Goal: Information Seeking & Learning: Learn about a topic

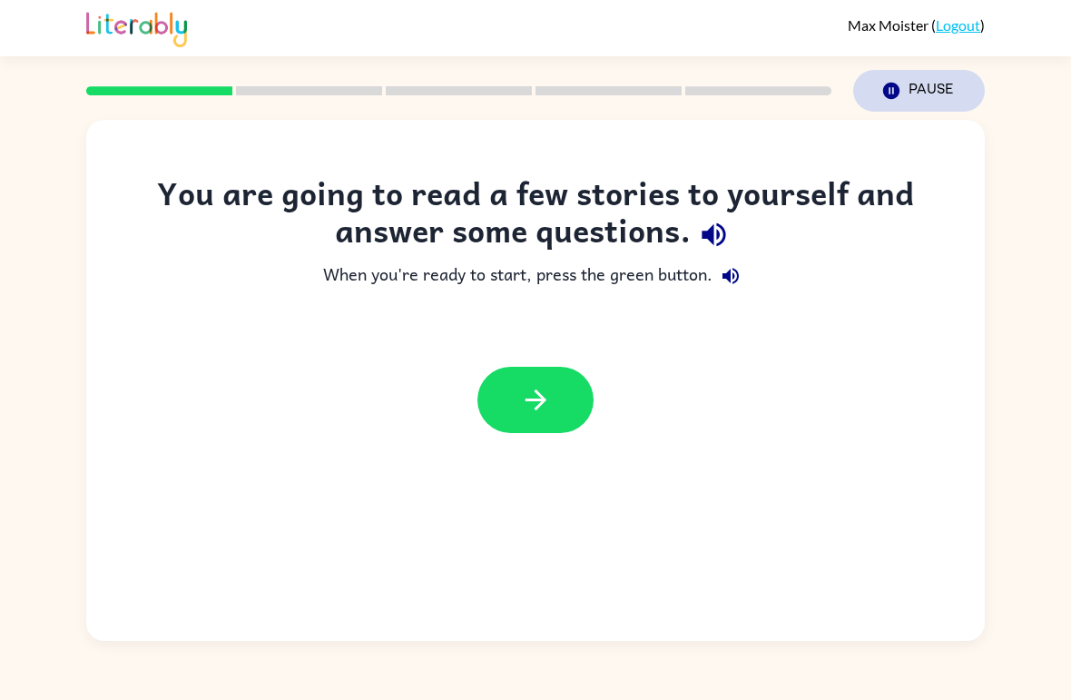
click at [893, 92] on icon "Pause" at bounding box center [892, 91] width 20 height 20
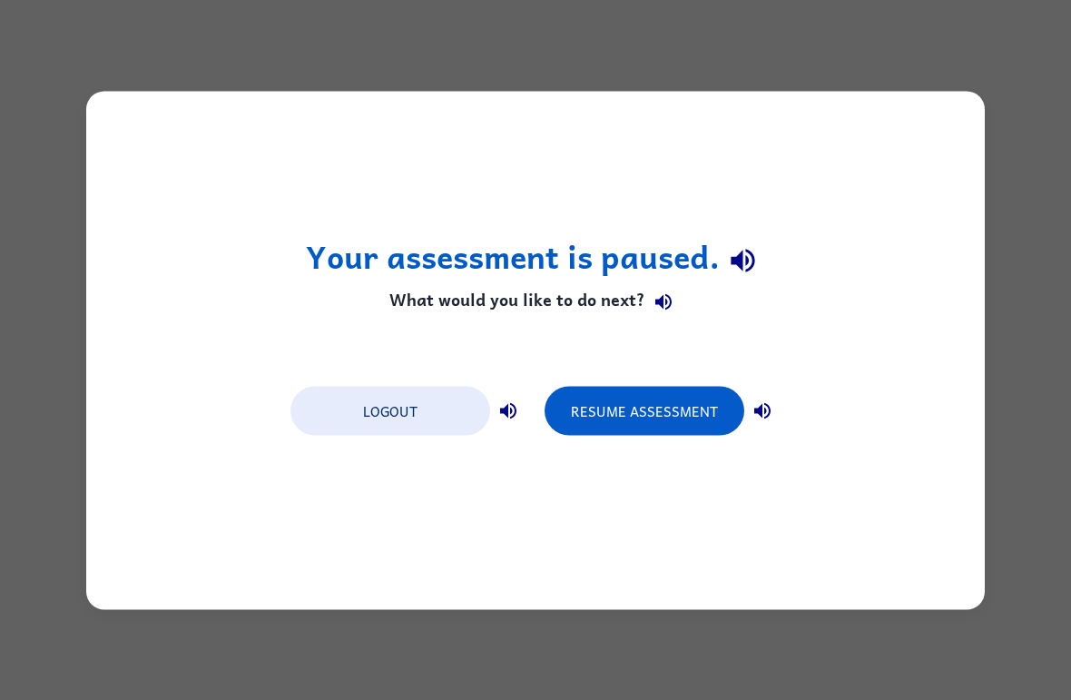
click at [707, 459] on div "Your assessment is paused. What would you like to do next? Logout Resume Assess…" at bounding box center [535, 350] width 899 height 518
click at [765, 415] on icon "button" at bounding box center [763, 411] width 22 height 22
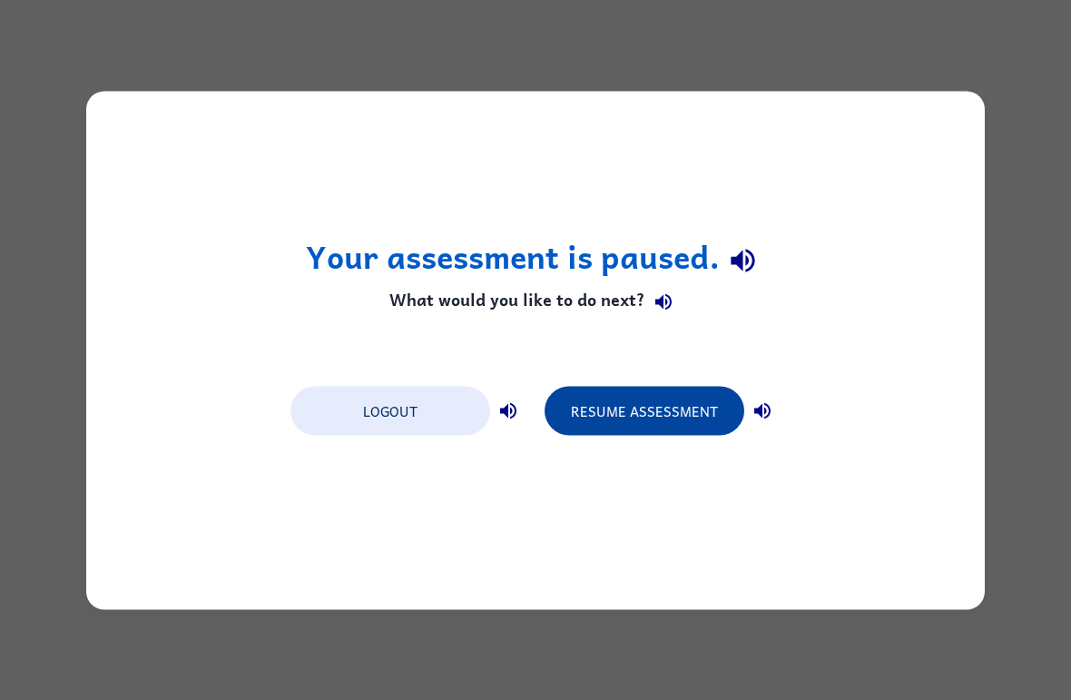
click at [695, 422] on button "Resume Assessment" at bounding box center [645, 410] width 200 height 49
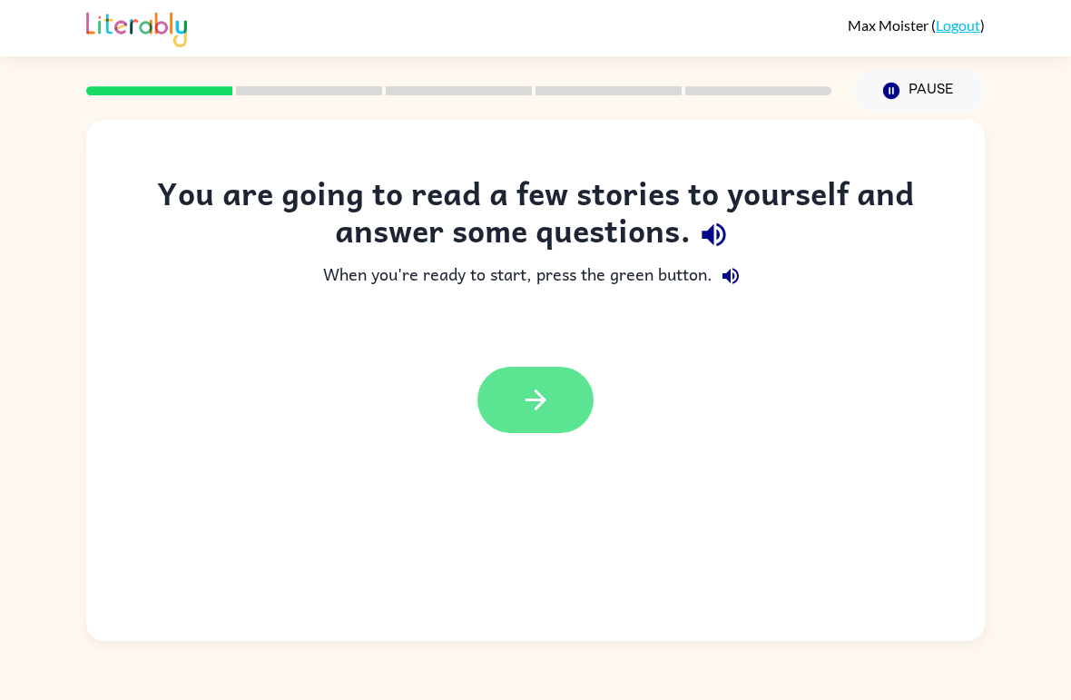
click at [549, 380] on button "button" at bounding box center [536, 400] width 116 height 66
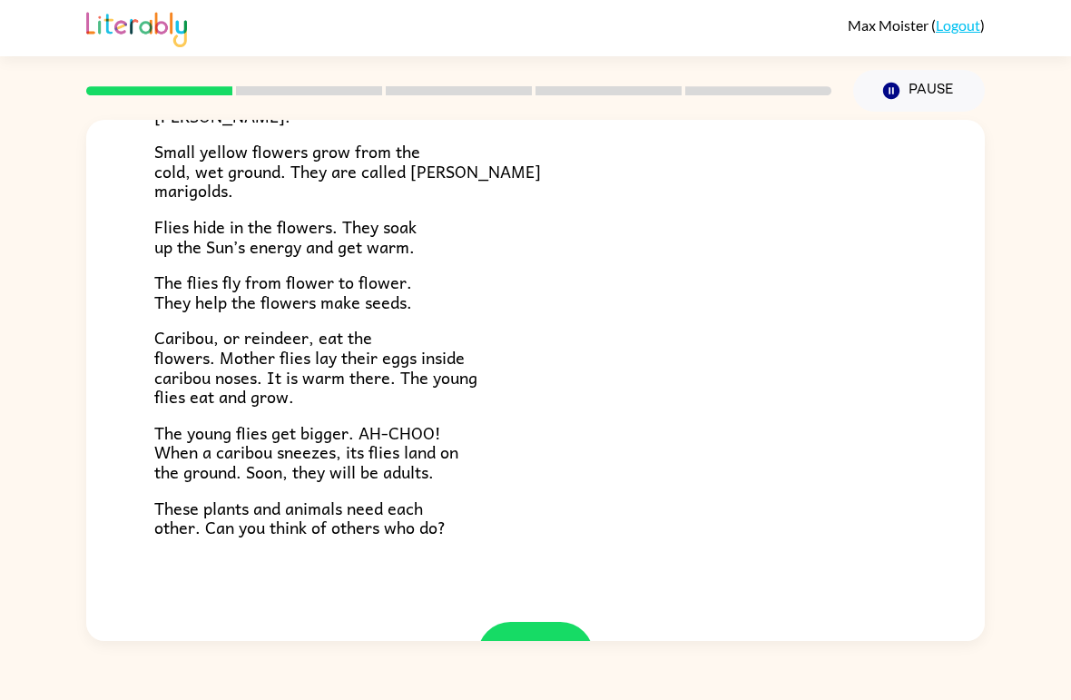
scroll to position [298, 0]
click at [944, 484] on div "Tundra Near the top of the world is land called tundra. The tundra is flat and …" at bounding box center [535, 221] width 899 height 798
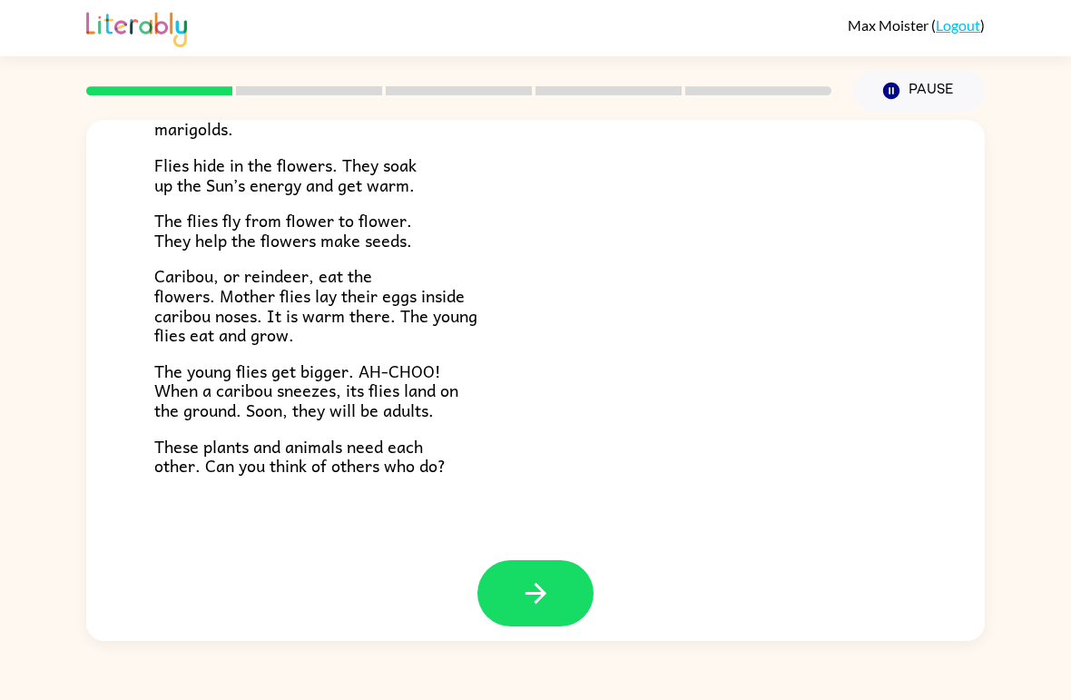
scroll to position [358, 0]
click at [507, 600] on button "button" at bounding box center [536, 594] width 116 height 66
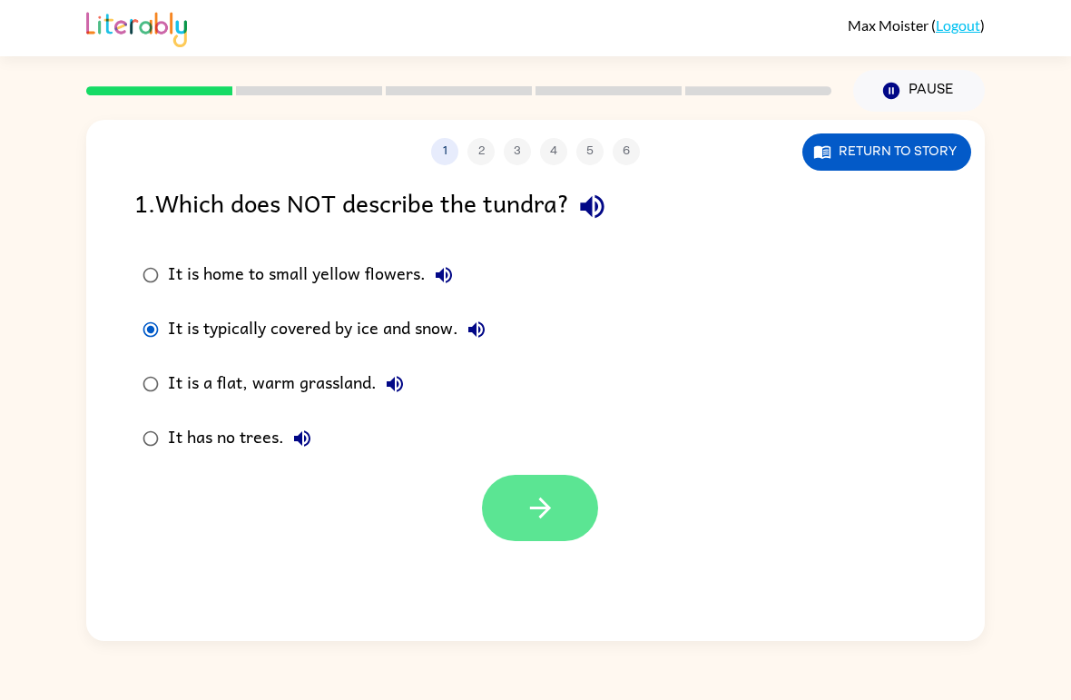
click at [567, 522] on button "button" at bounding box center [540, 508] width 116 height 66
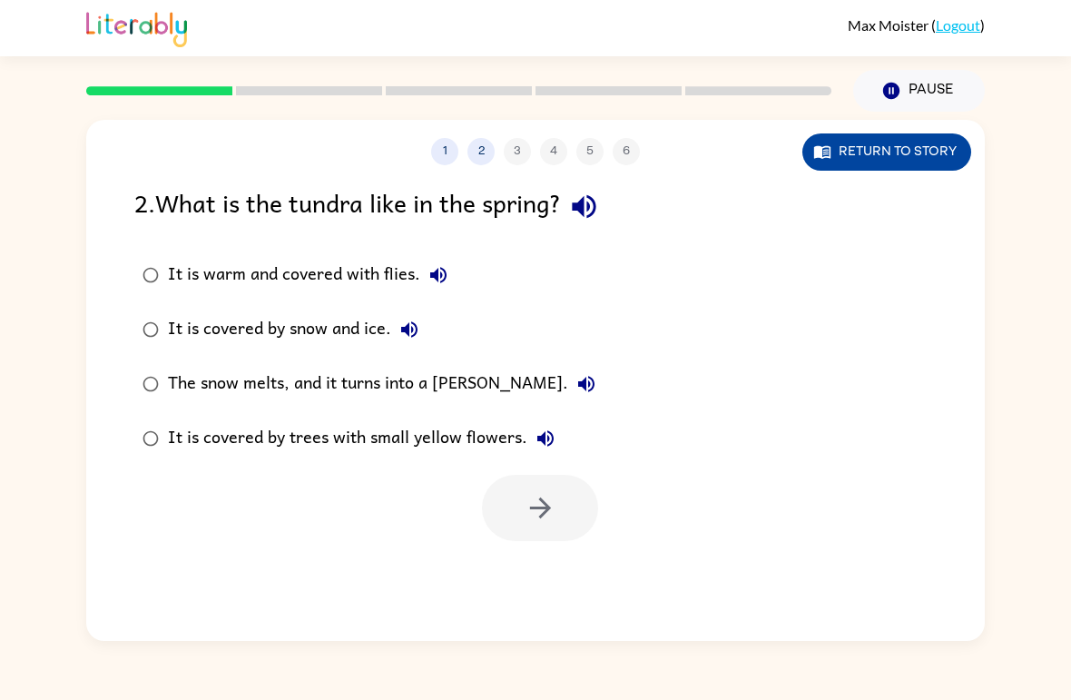
click at [816, 154] on icon "button" at bounding box center [822, 152] width 16 height 13
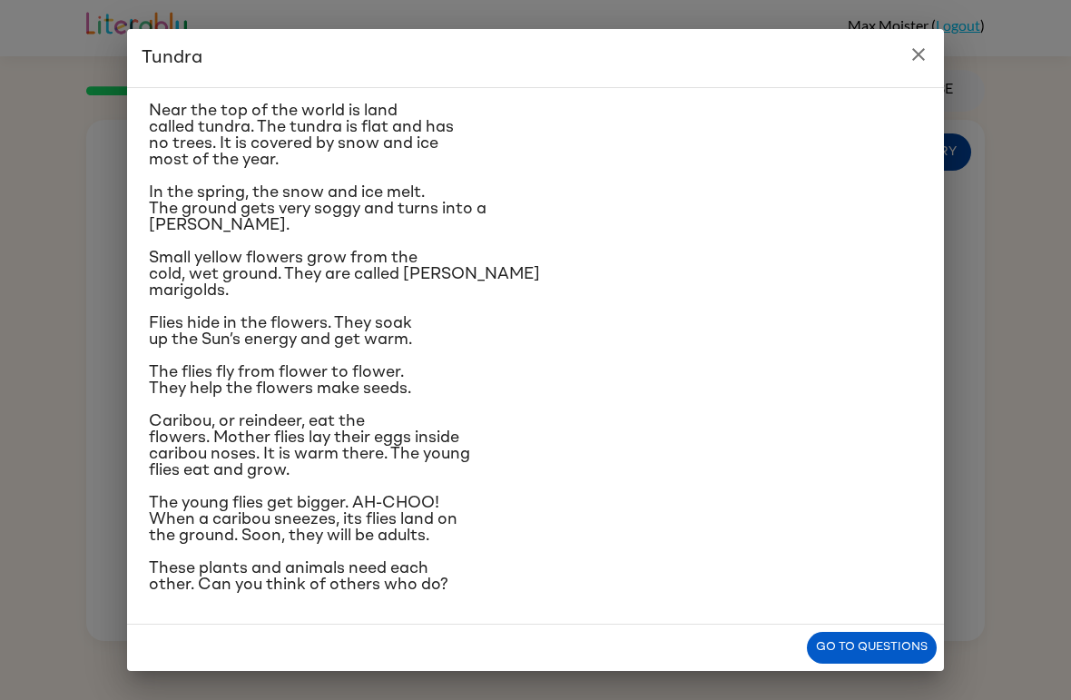
scroll to position [168, 0]
click at [920, 642] on button "Go to questions" at bounding box center [872, 648] width 130 height 32
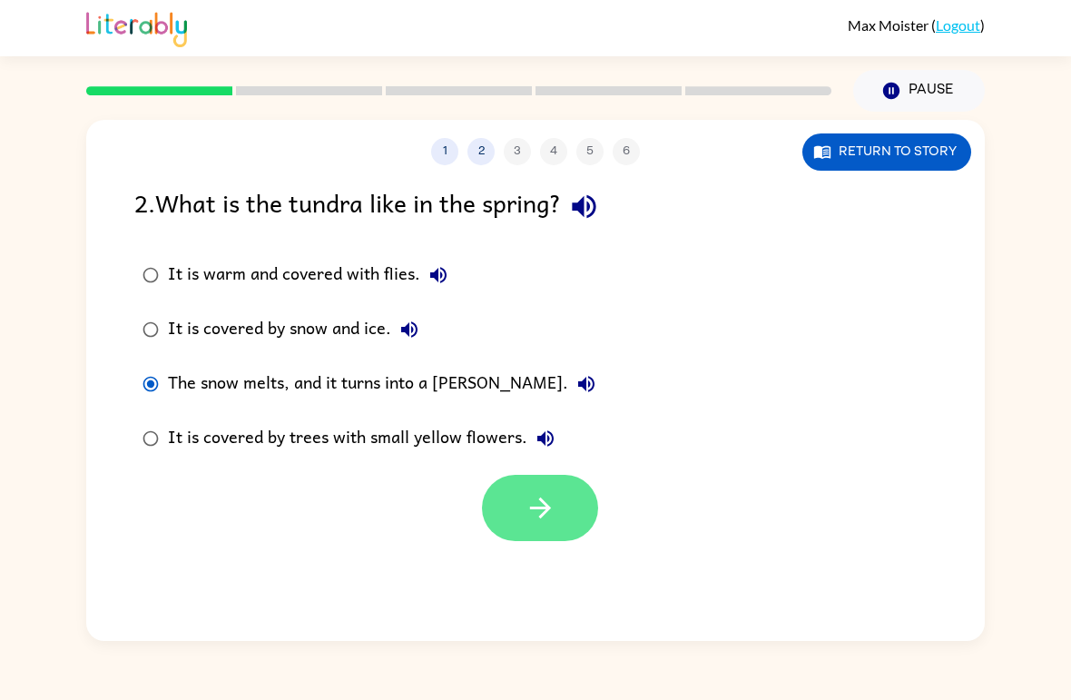
click at [494, 508] on button "button" at bounding box center [540, 508] width 116 height 66
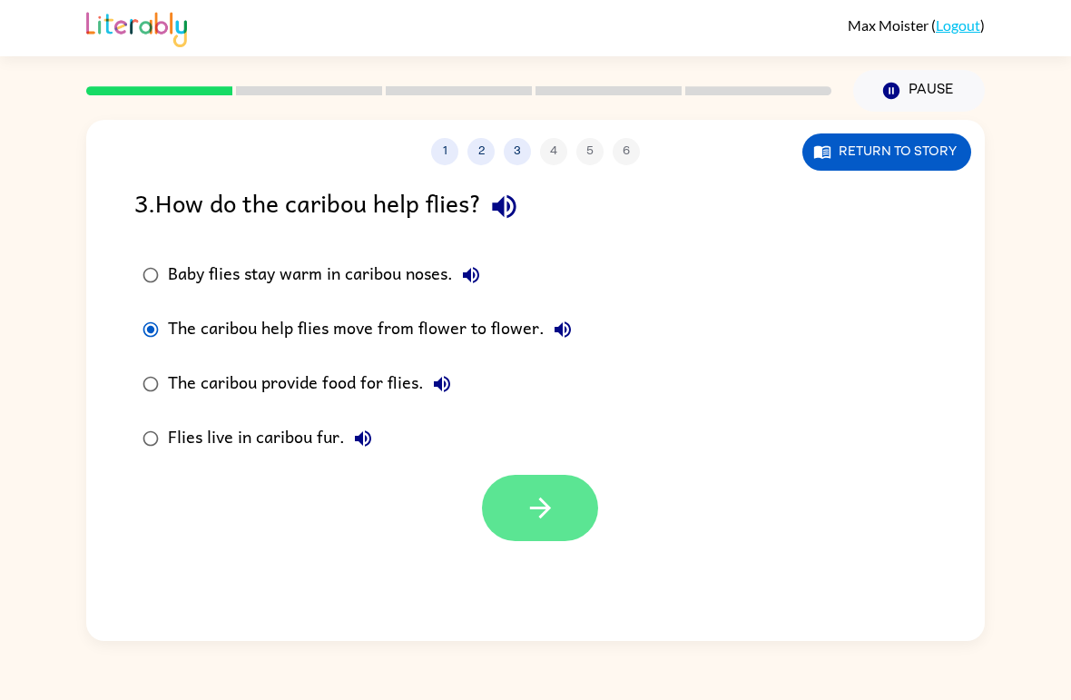
click at [531, 500] on icon "button" at bounding box center [541, 508] width 32 height 32
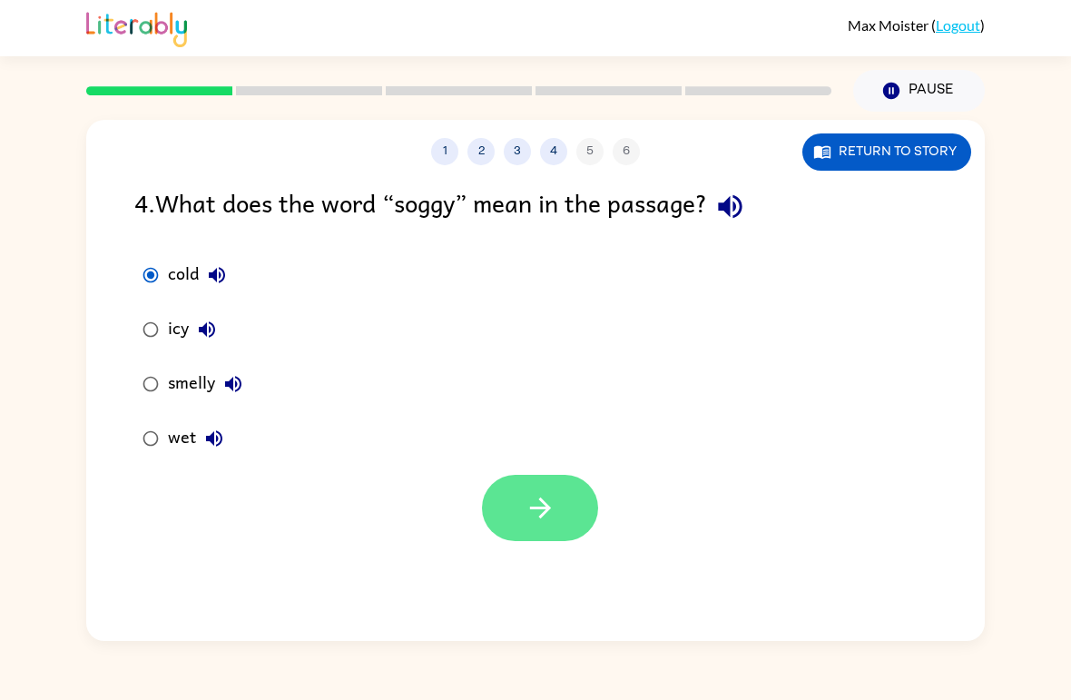
click at [506, 479] on button "button" at bounding box center [540, 508] width 116 height 66
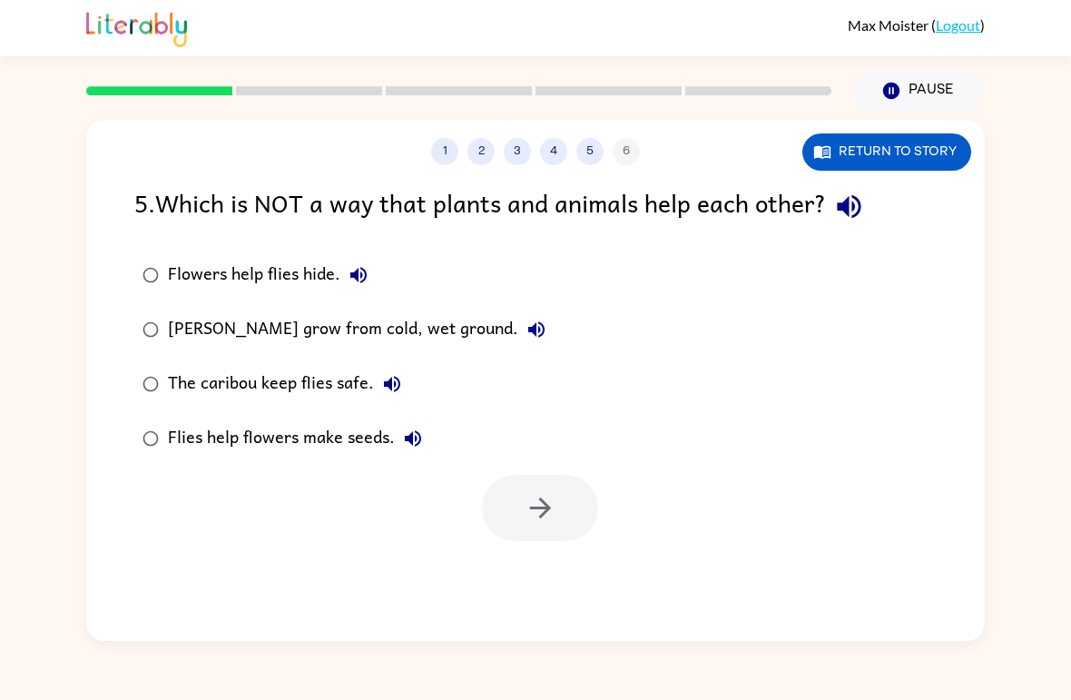
click at [555, 539] on div at bounding box center [540, 508] width 116 height 66
click at [554, 539] on div at bounding box center [540, 508] width 116 height 66
click at [291, 273] on div "Flowers help flies hide." at bounding box center [272, 275] width 209 height 36
click at [309, 336] on div "[PERSON_NAME] grow from cold, wet ground." at bounding box center [361, 329] width 387 height 36
click at [539, 509] on icon "button" at bounding box center [539, 508] width 21 height 21
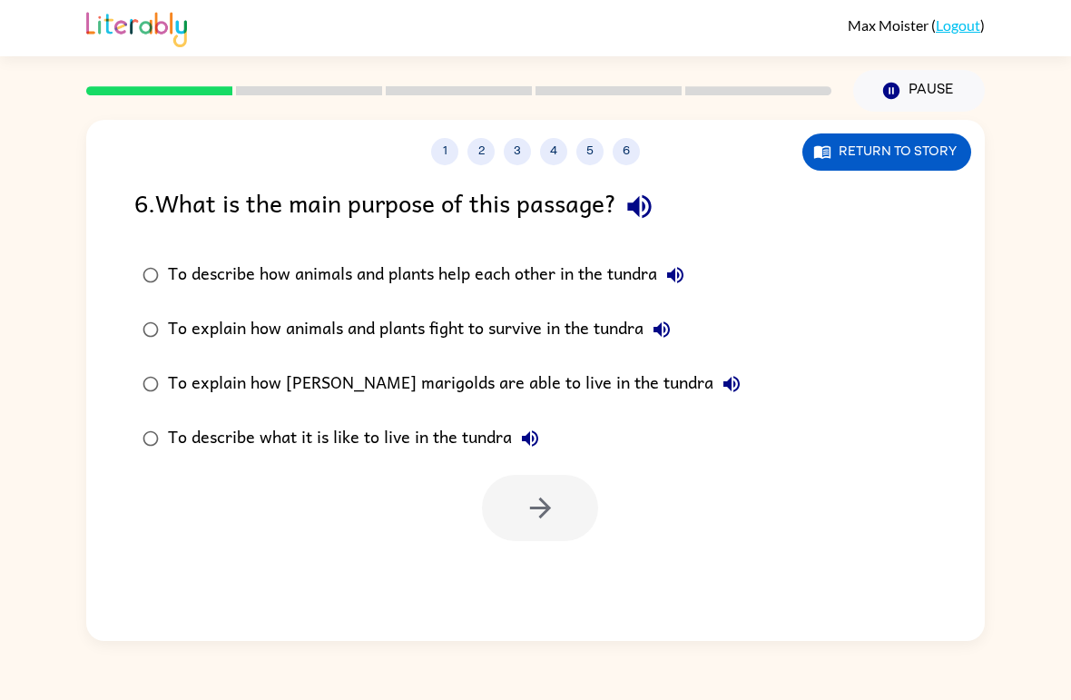
click at [263, 387] on div "To explain how [PERSON_NAME] marigolds are able to live in the tundra" at bounding box center [459, 384] width 582 height 36
click at [562, 510] on button "button" at bounding box center [540, 508] width 116 height 66
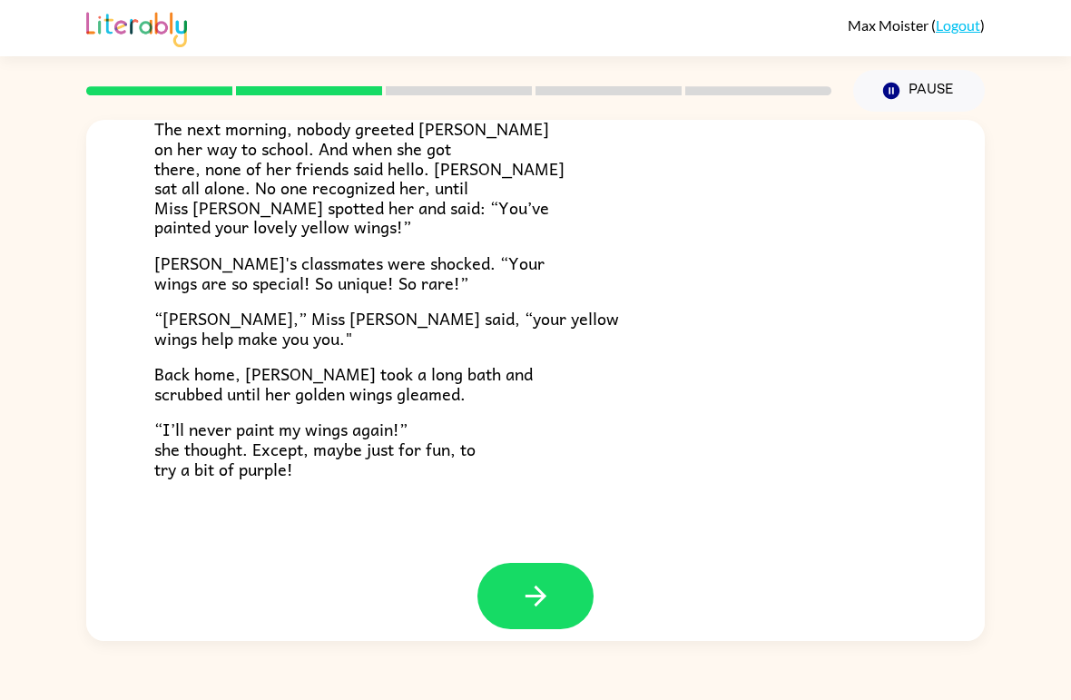
scroll to position [489, 0]
click at [530, 599] on button "button" at bounding box center [536, 597] width 116 height 66
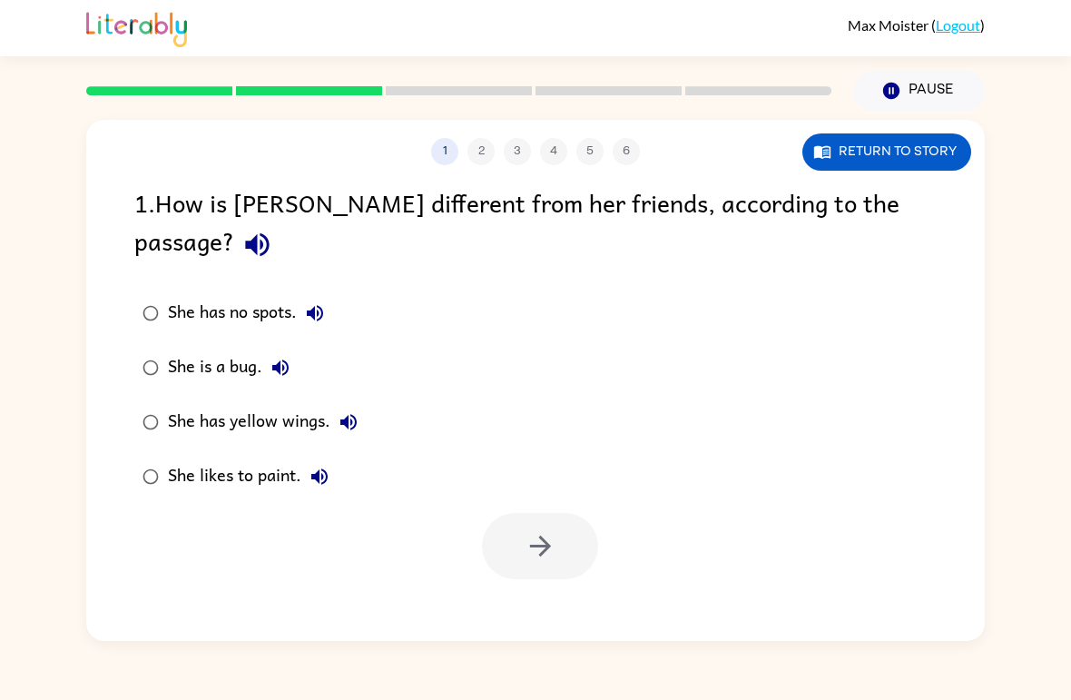
scroll to position [0, 0]
click at [589, 522] on button "button" at bounding box center [540, 546] width 116 height 66
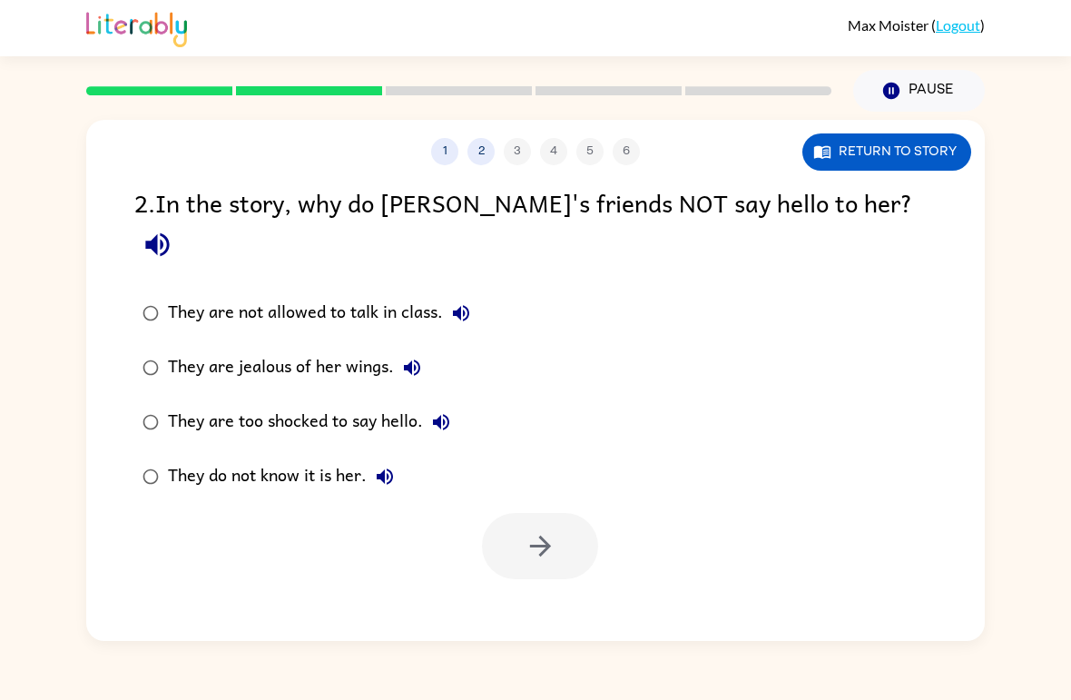
click at [252, 350] on div "They are jealous of her wings." at bounding box center [299, 368] width 262 height 36
click at [537, 537] on button "button" at bounding box center [540, 546] width 116 height 66
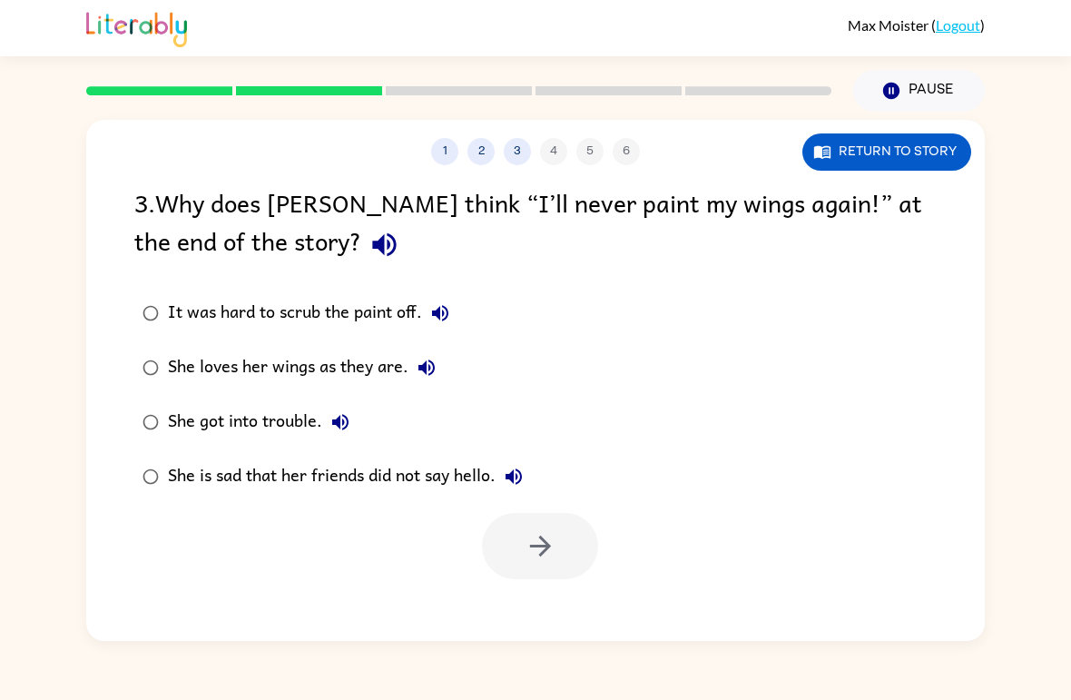
click at [249, 489] on div "She is sad that her friends did not say hello." at bounding box center [350, 477] width 364 height 36
click at [523, 540] on button "button" at bounding box center [540, 546] width 116 height 66
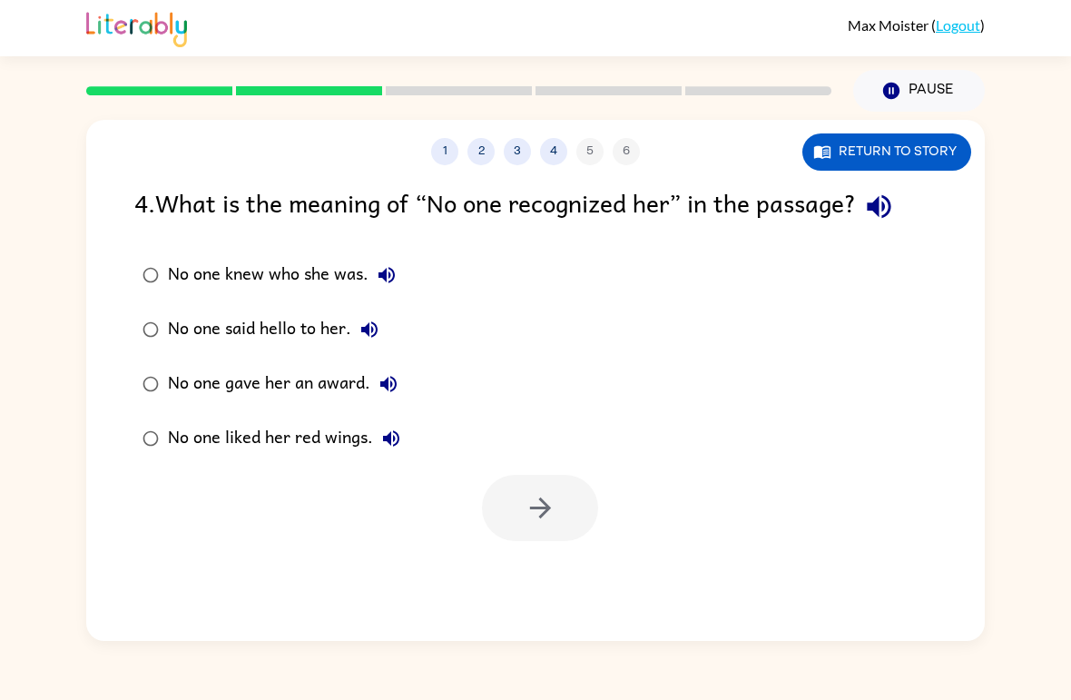
click at [196, 322] on div "No one said hello to her." at bounding box center [278, 329] width 220 height 36
click at [520, 463] on div "No one knew who she was. No one said hello to her. No one gave her an award. No…" at bounding box center [559, 357] width 851 height 218
click at [528, 474] on div at bounding box center [535, 503] width 899 height 75
click at [531, 507] on icon "button" at bounding box center [541, 508] width 32 height 32
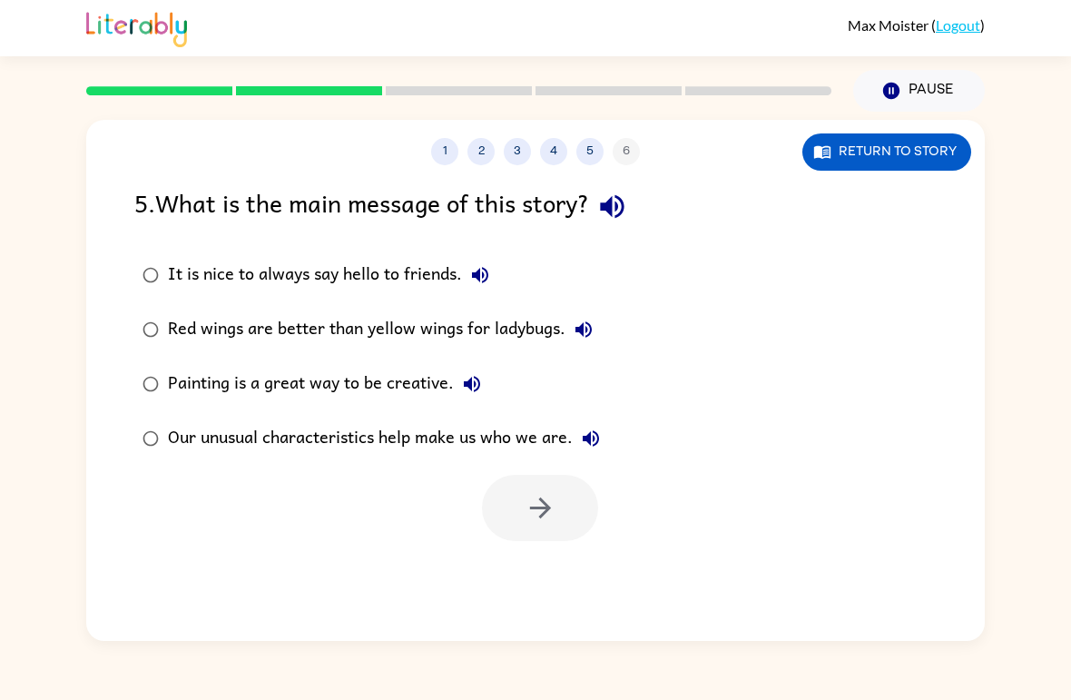
click at [402, 334] on div "Red wings are better than yellow wings for ladybugs." at bounding box center [385, 329] width 434 height 36
click at [518, 515] on button "button" at bounding box center [540, 508] width 116 height 66
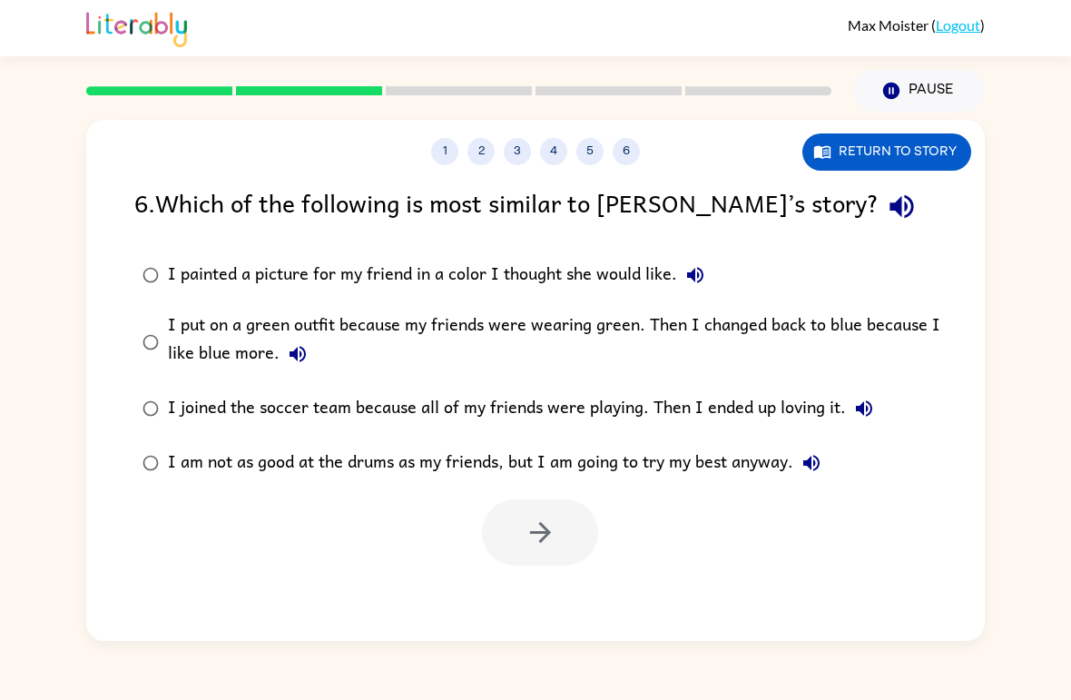
click at [230, 404] on div "I joined the soccer team because all of my friends were playing. Then I ended u…" at bounding box center [525, 408] width 715 height 36
click at [512, 526] on button "button" at bounding box center [540, 532] width 116 height 66
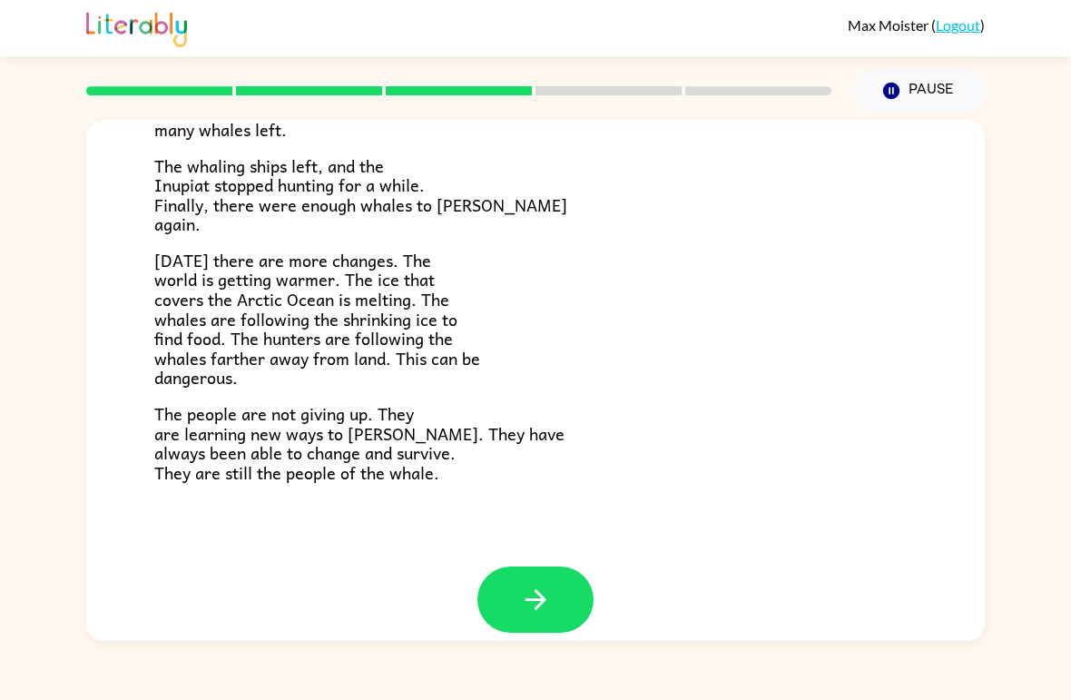
scroll to position [589, 0]
click at [545, 590] on icon "button" at bounding box center [535, 600] width 21 height 21
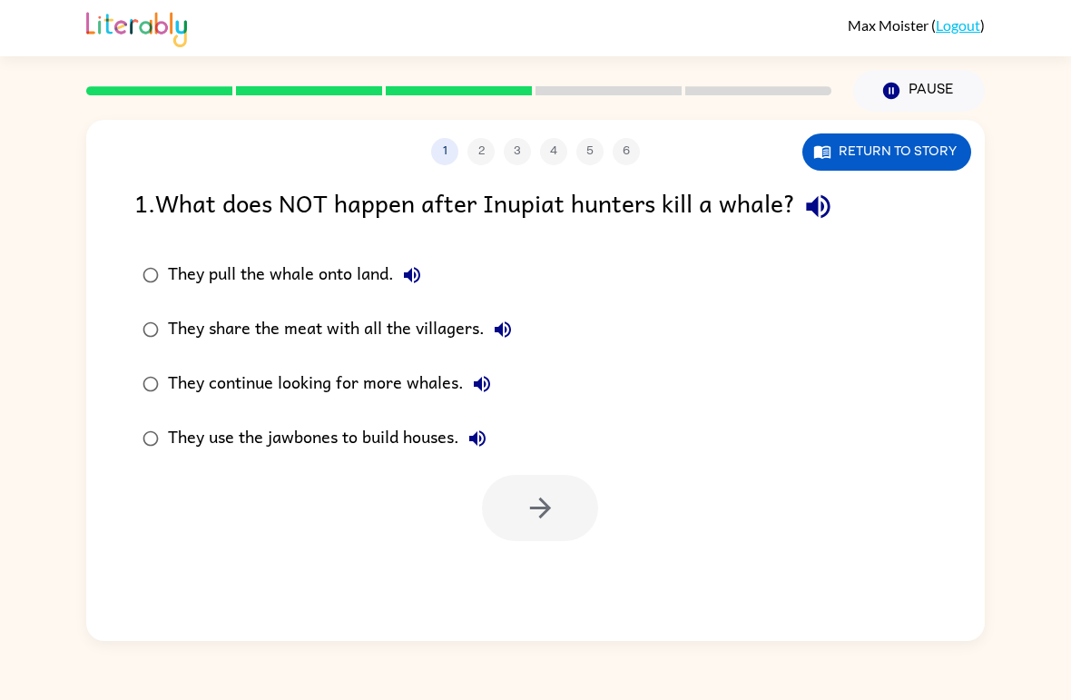
scroll to position [0, 0]
click at [294, 331] on div "They share the meat with all the villagers." at bounding box center [344, 329] width 353 height 36
click at [523, 490] on button "button" at bounding box center [540, 508] width 116 height 66
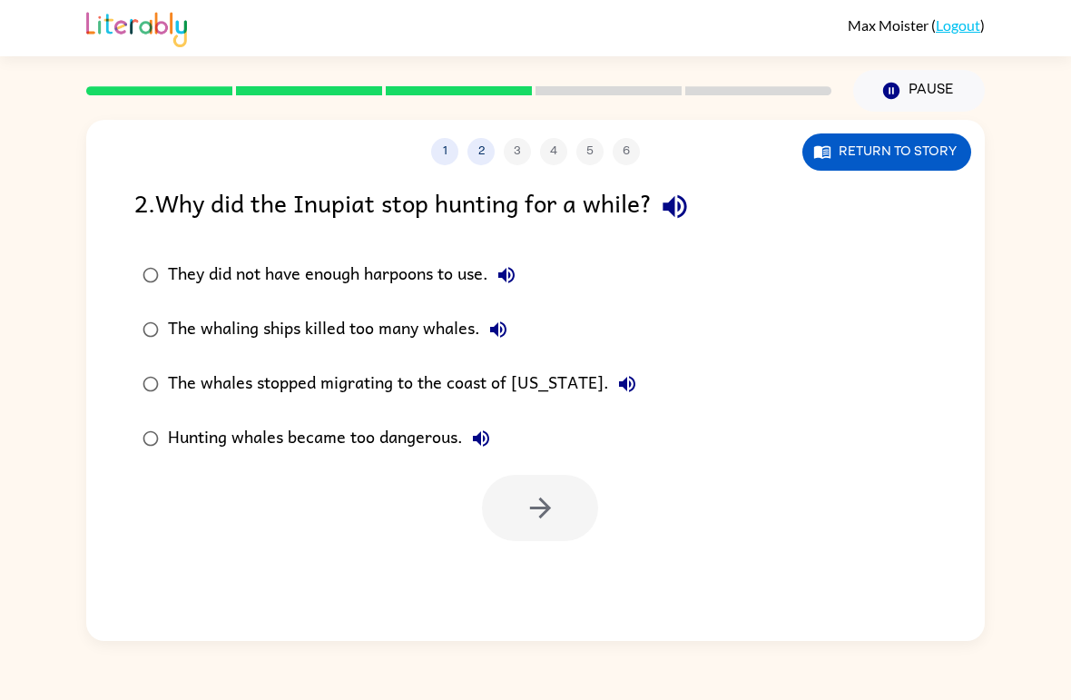
click at [301, 327] on div "The whaling ships killed too many whales." at bounding box center [342, 329] width 349 height 36
click at [539, 520] on icon "button" at bounding box center [541, 508] width 32 height 32
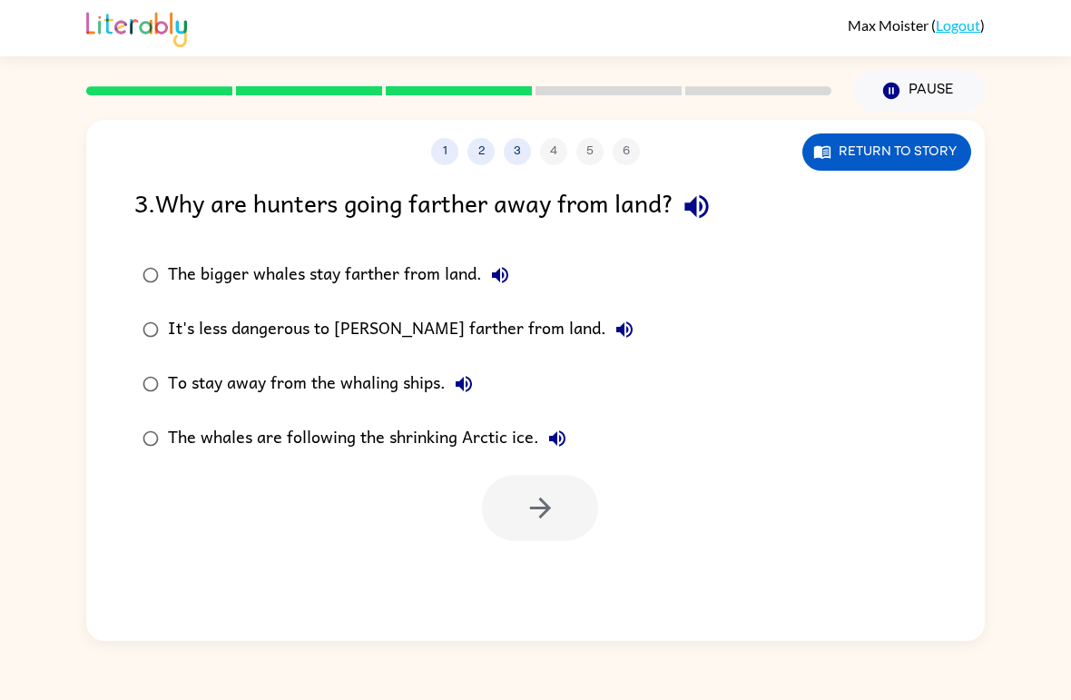
click at [289, 387] on div "To stay away from the whaling ships." at bounding box center [325, 384] width 314 height 36
click at [531, 513] on icon "button" at bounding box center [541, 508] width 32 height 32
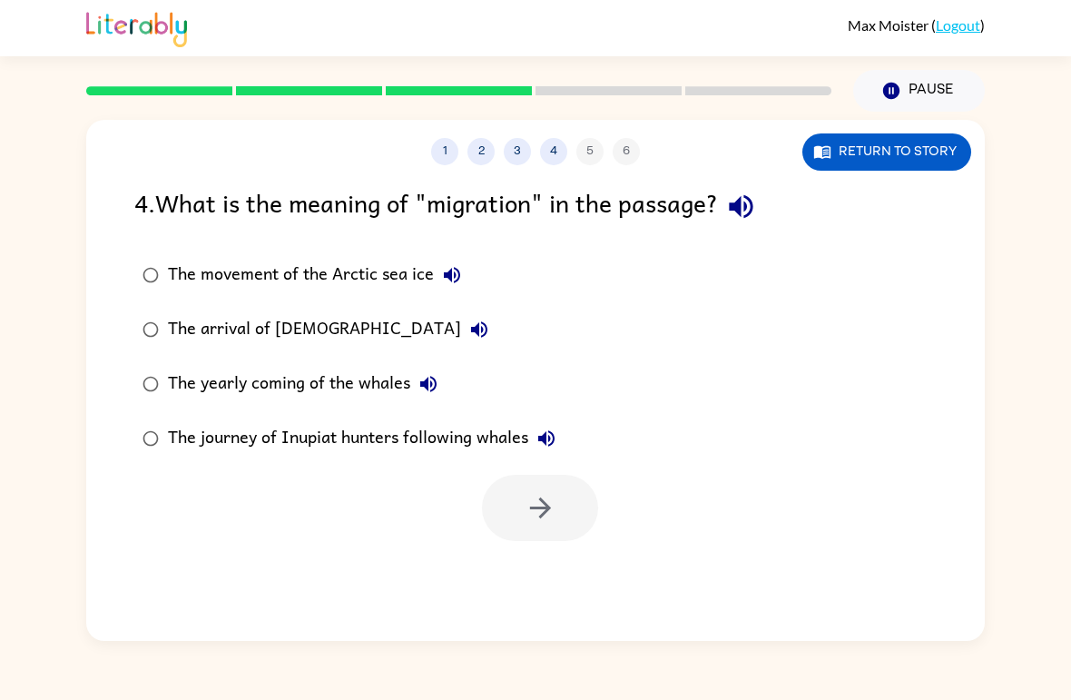
drag, startPoint x: 291, startPoint y: 335, endPoint x: 280, endPoint y: 319, distance: 19.6
click at [280, 319] on div "The arrival of [DEMOGRAPHIC_DATA]" at bounding box center [333, 329] width 330 height 36
click at [291, 386] on div "The yearly coming of the whales" at bounding box center [307, 384] width 279 height 36
click at [510, 491] on button "button" at bounding box center [540, 508] width 116 height 66
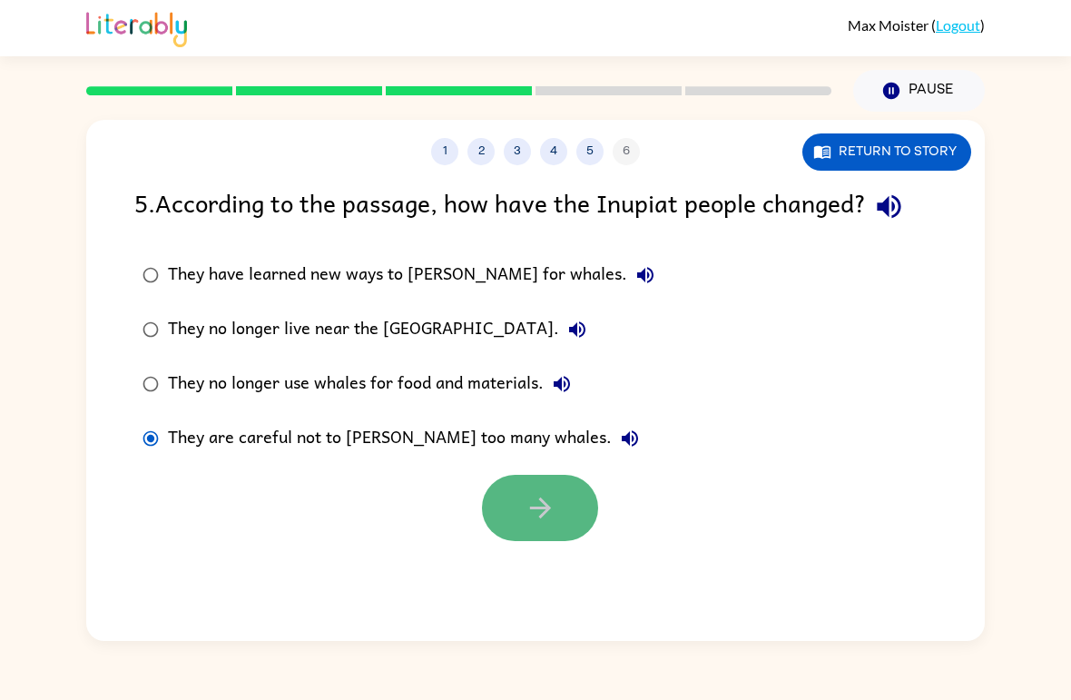
click at [572, 498] on button "button" at bounding box center [540, 508] width 116 height 66
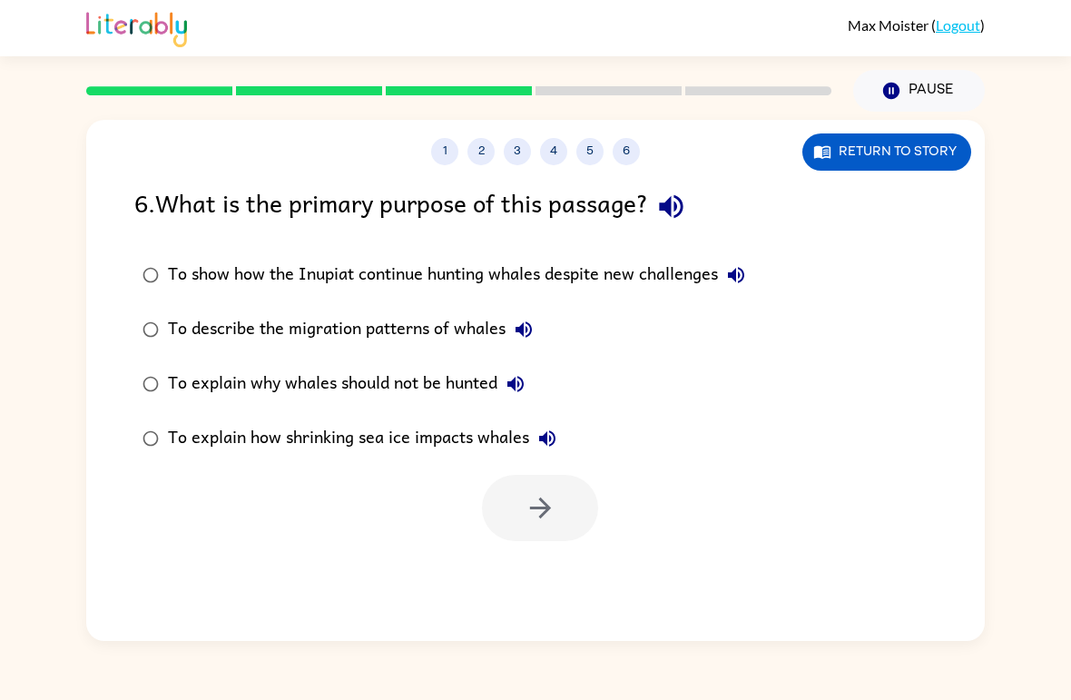
click at [397, 327] on div "To describe the migration patterns of whales" at bounding box center [355, 329] width 374 height 36
click at [506, 491] on button "button" at bounding box center [540, 508] width 116 height 66
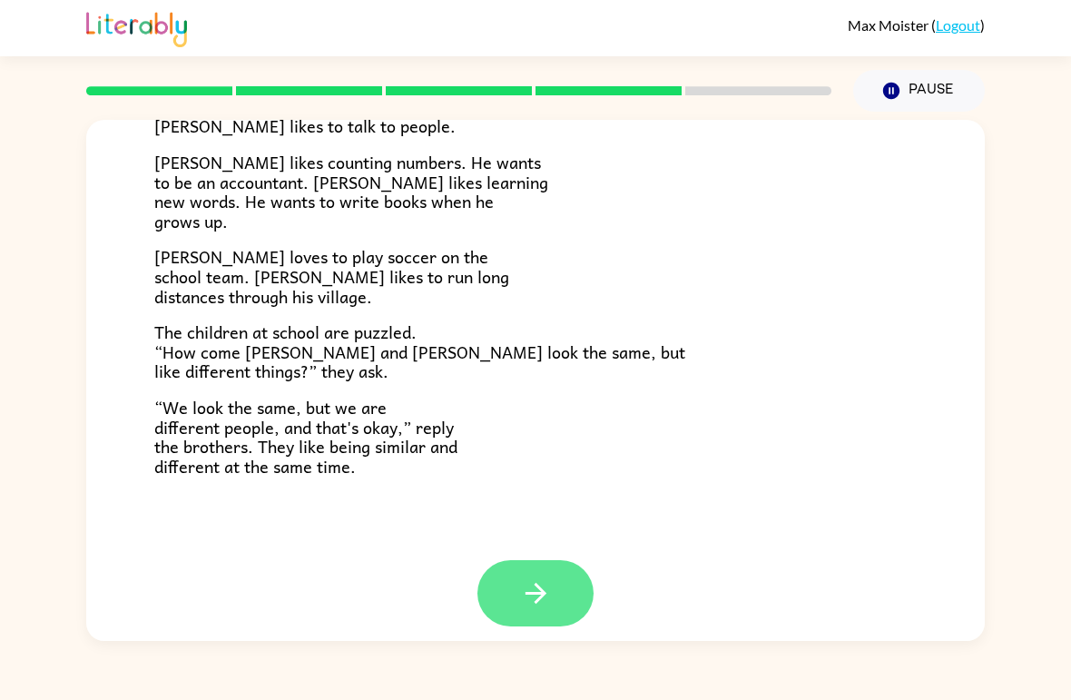
scroll to position [377, 0]
click at [528, 597] on icon "button" at bounding box center [536, 594] width 32 height 32
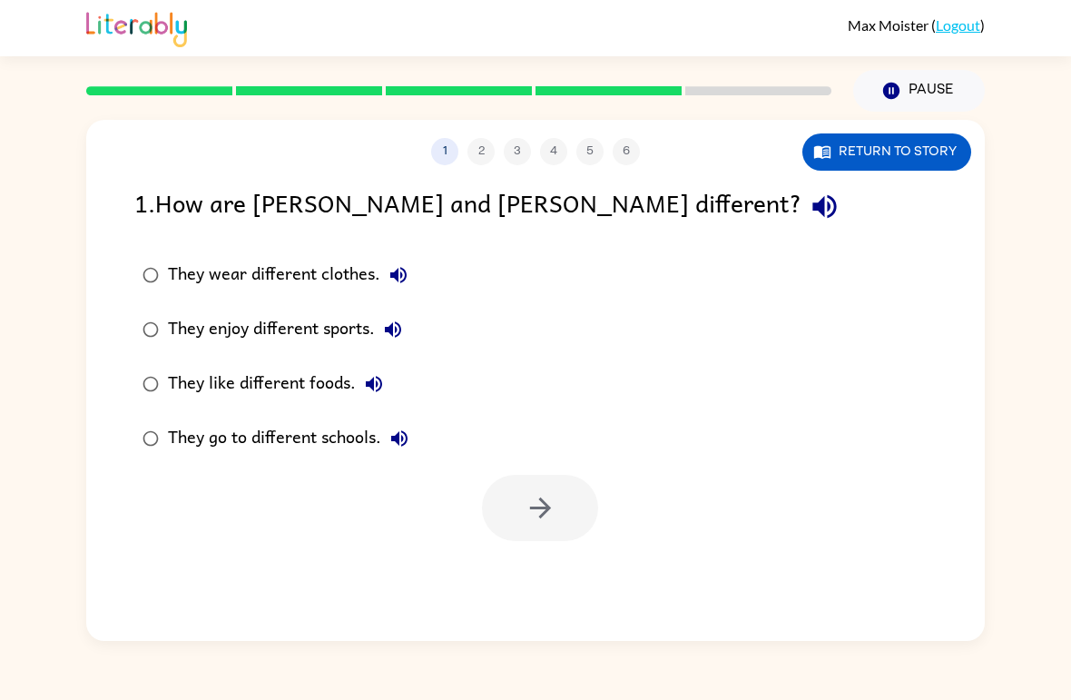
click at [341, 325] on div "They enjoy different sports." at bounding box center [289, 329] width 243 height 36
click at [559, 485] on button "button" at bounding box center [540, 508] width 116 height 66
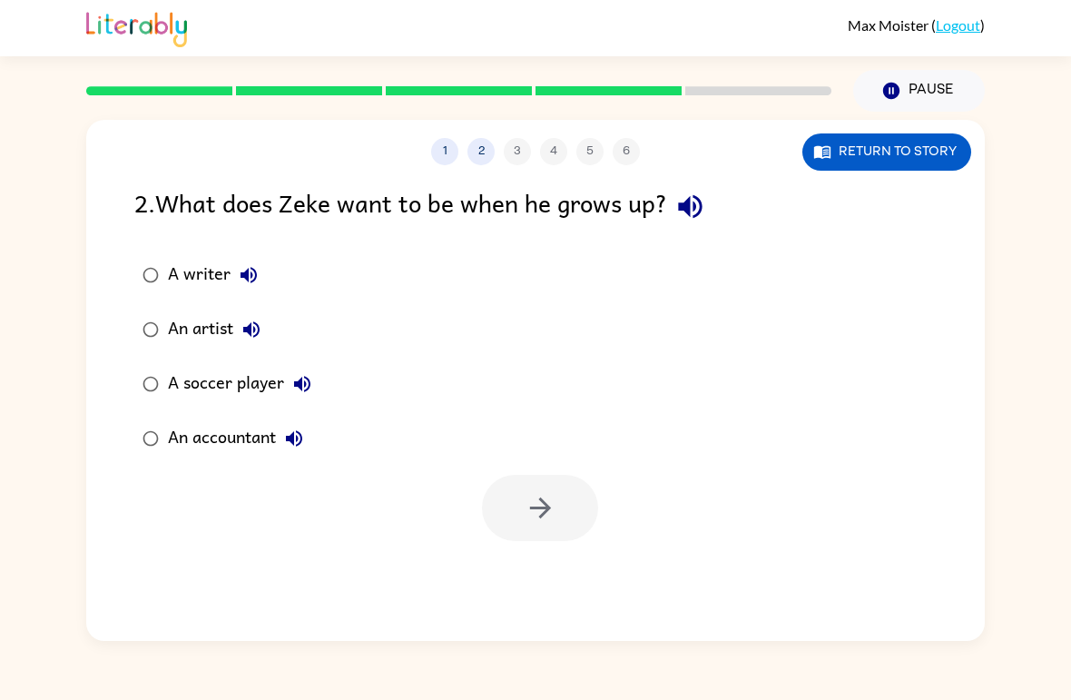
click at [242, 394] on div "A soccer player" at bounding box center [244, 384] width 153 height 36
click at [560, 519] on button "button" at bounding box center [540, 508] width 116 height 66
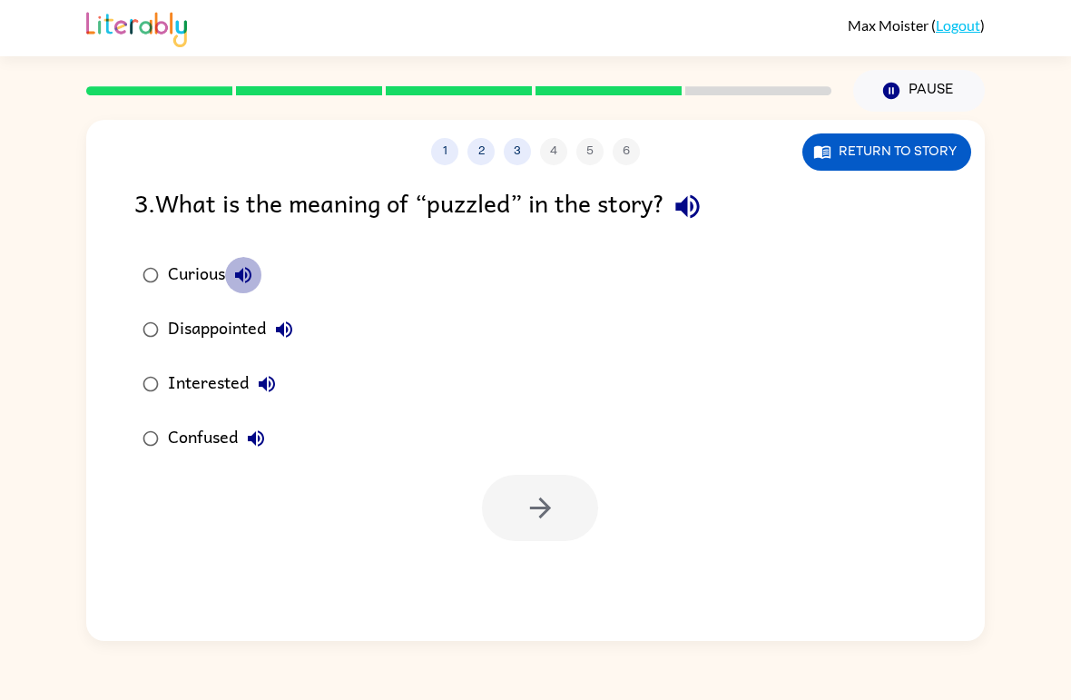
click at [230, 288] on button "Curious" at bounding box center [243, 275] width 36 height 36
click at [201, 342] on div "Disappointed" at bounding box center [235, 329] width 134 height 36
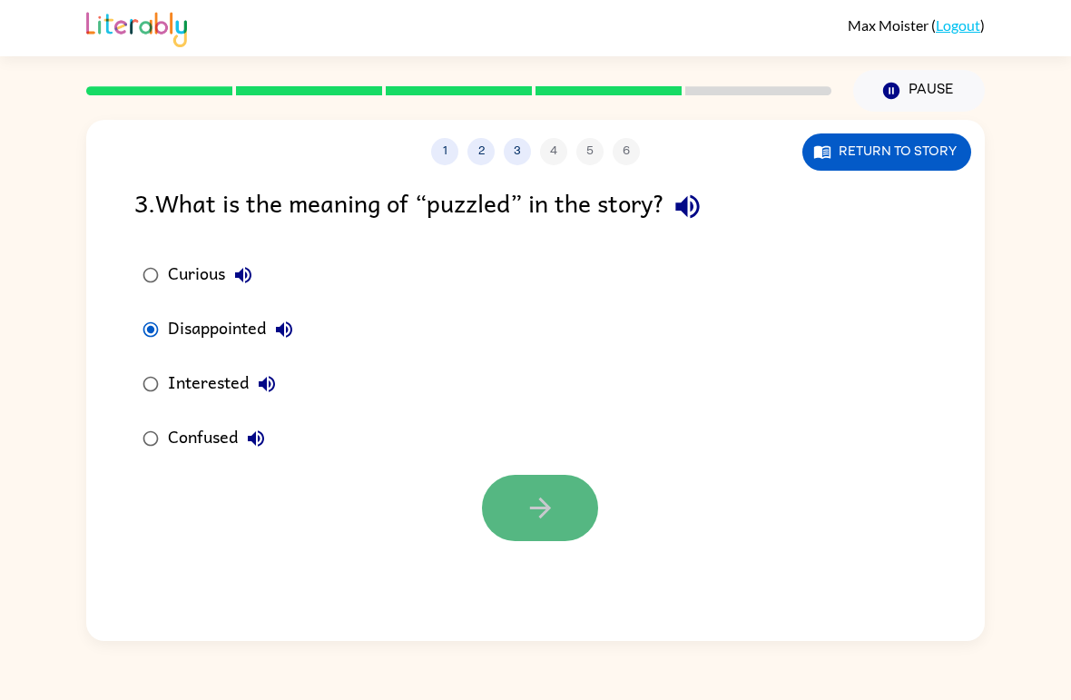
click at [571, 510] on button "button" at bounding box center [540, 508] width 116 height 66
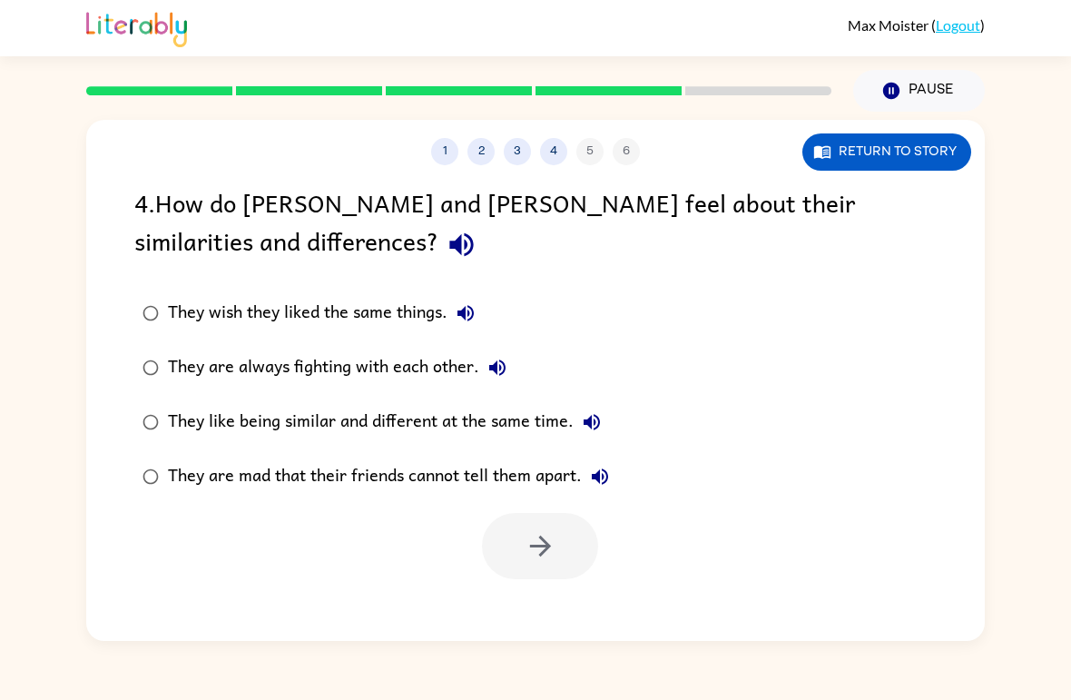
click at [373, 371] on div "They are always fighting with each other." at bounding box center [342, 368] width 348 height 36
click at [491, 536] on button "button" at bounding box center [540, 546] width 116 height 66
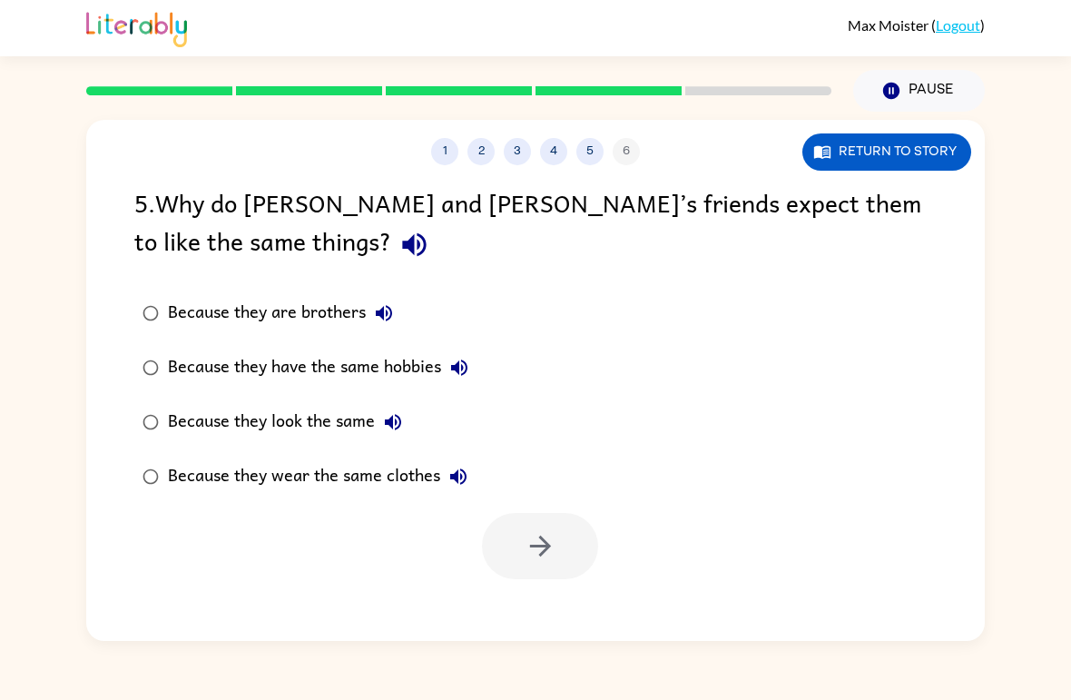
click at [305, 492] on div "Because they wear the same clothes" at bounding box center [322, 477] width 309 height 36
click at [573, 554] on button "button" at bounding box center [540, 546] width 116 height 66
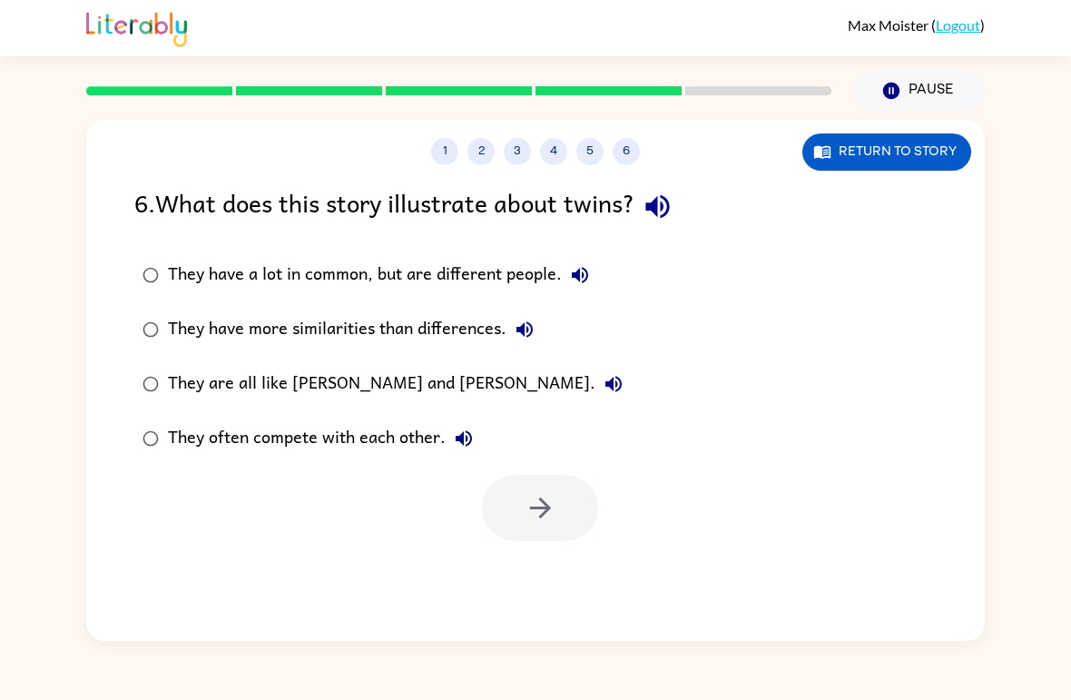
click at [552, 513] on div at bounding box center [540, 508] width 116 height 66
click at [357, 410] on label "They are all like [PERSON_NAME] and [PERSON_NAME]." at bounding box center [382, 384] width 517 height 54
click at [538, 531] on button "button" at bounding box center [540, 508] width 116 height 66
